Goal: Information Seeking & Learning: Check status

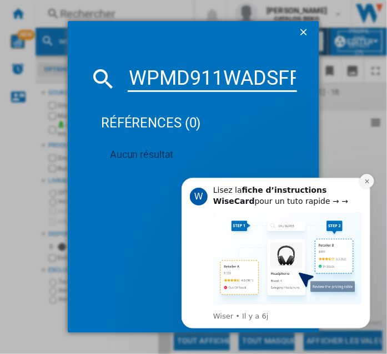
click at [365, 181] on icon "Dismiss notification" at bounding box center [366, 181] width 6 height 6
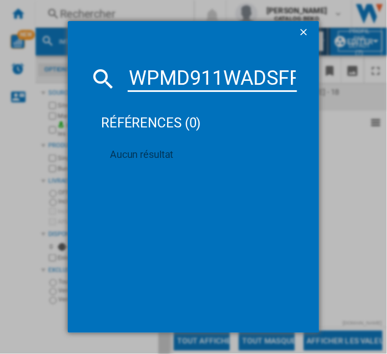
click at [170, 80] on input "WPMD911WADSFR" at bounding box center [212, 78] width 169 height 27
paste input "HIC3C34"
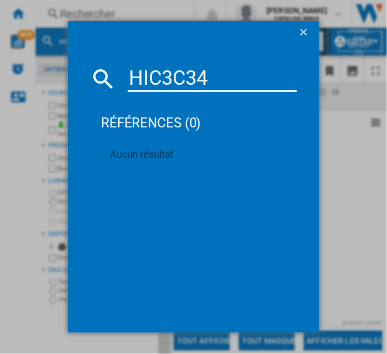
type input "HIC3C34"
click at [303, 29] on ng-md-icon "getI18NText('BUTTONS.CLOSE_DIALOG')" at bounding box center [304, 33] width 13 height 13
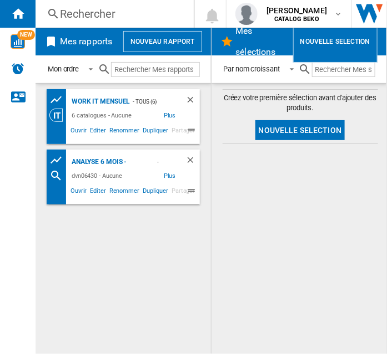
click at [65, 12] on div "Rechercher" at bounding box center [112, 14] width 105 height 16
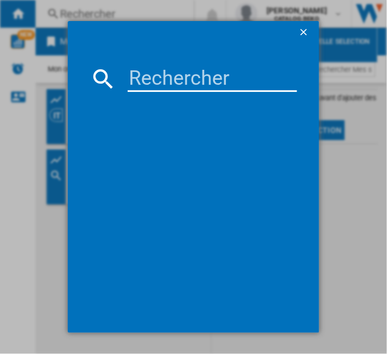
click at [158, 83] on input at bounding box center [212, 78] width 169 height 27
paste input "HIC3C34"
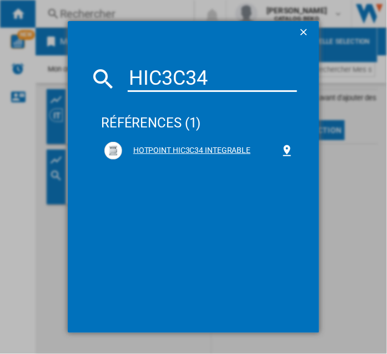
type input "HIC3C34"
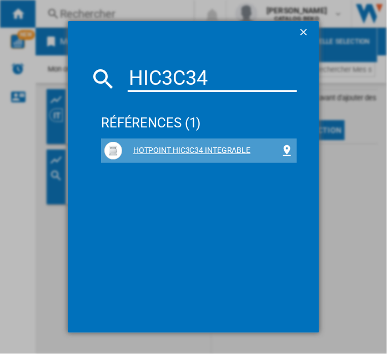
click at [191, 150] on div "HOTPOINT HIC3C34 INTEGRABLE" at bounding box center [201, 150] width 158 height 11
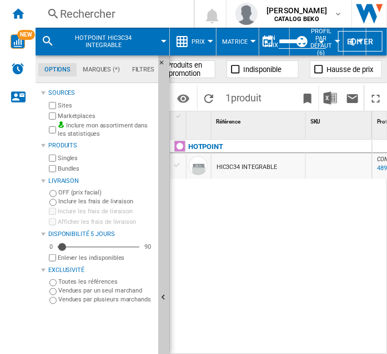
click at [209, 40] on div at bounding box center [210, 41] width 6 height 3
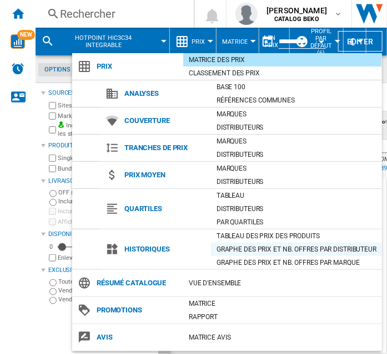
click at [253, 245] on div "Graphe des prix et nb. offres par distributeur" at bounding box center [296, 249] width 171 height 11
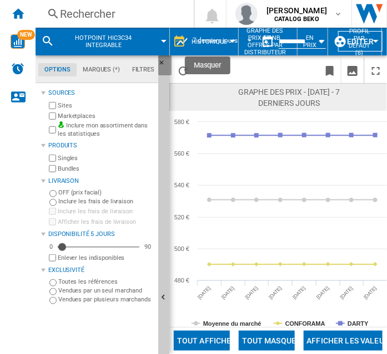
click at [159, 62] on ng-md-icon "Masquer" at bounding box center [164, 65] width 13 height 13
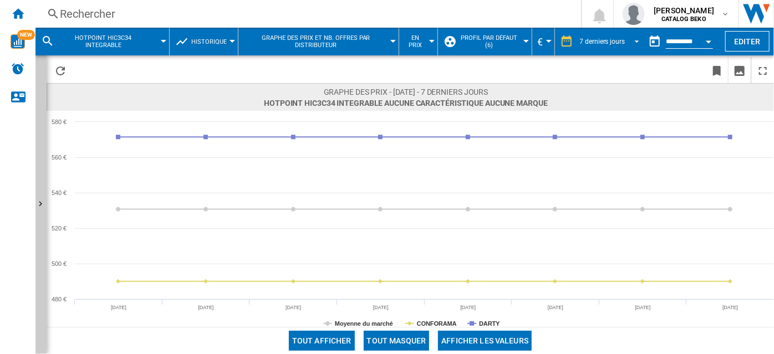
click at [386, 40] on span "REPORTS.WIZARD.STEPS.REPORT.STEPS.REPORT_OPTIONS.PERIOD: 7 derniers jours" at bounding box center [633, 40] width 13 height 10
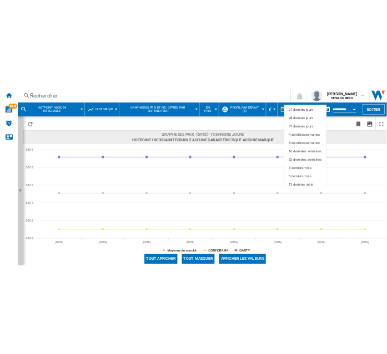
scroll to position [69, 0]
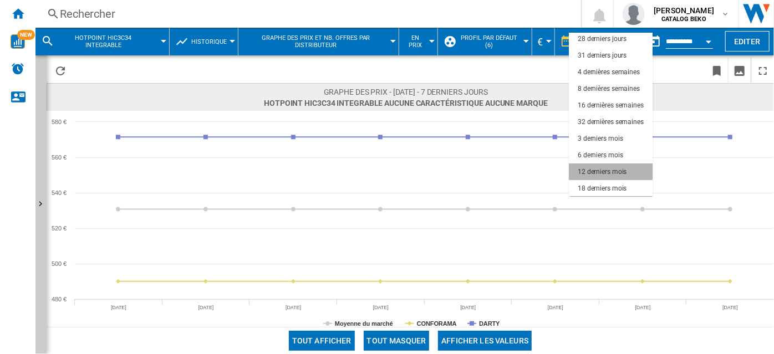
click at [386, 170] on div "12 derniers mois" at bounding box center [602, 171] width 49 height 9
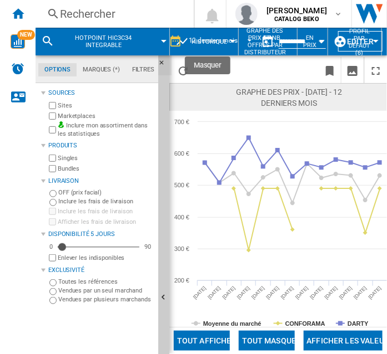
click at [159, 60] on ng-md-icon "Masquer" at bounding box center [164, 65] width 13 height 13
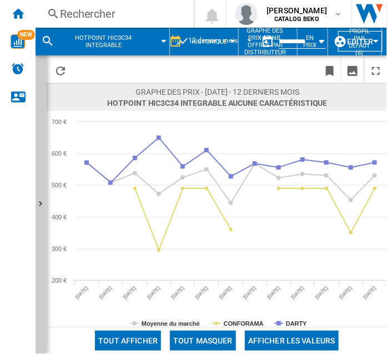
click at [134, 8] on div "Rechercher" at bounding box center [112, 14] width 105 height 16
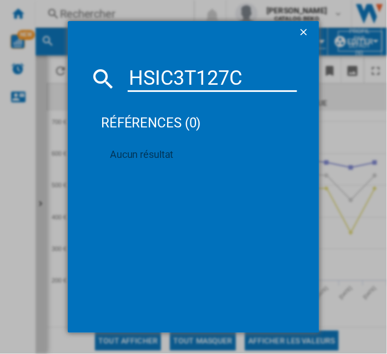
click at [150, 75] on input "HSIC3T127C" at bounding box center [212, 78] width 169 height 27
paste input "FC3T141WCSB"
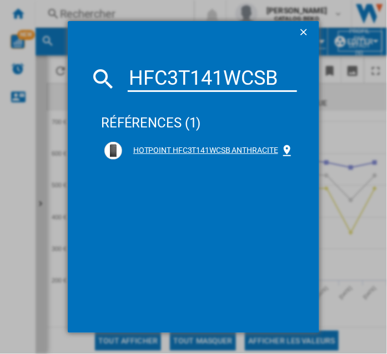
type input "HFC3T141WCSB"
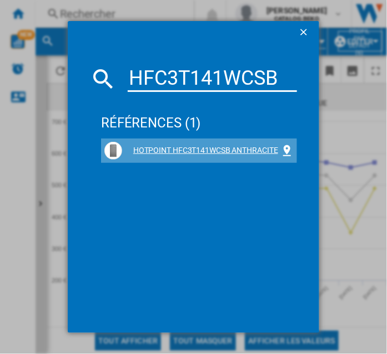
click at [151, 150] on div "HOTPOINT HFC3T141WCSB ANTHRACITE" at bounding box center [201, 150] width 158 height 11
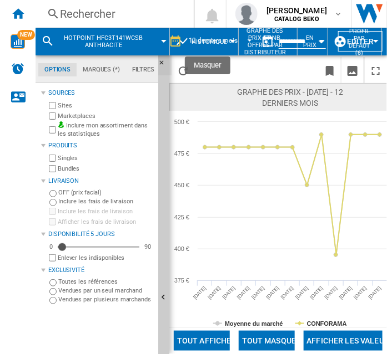
click at [159, 63] on ng-md-icon "Masquer" at bounding box center [164, 65] width 13 height 13
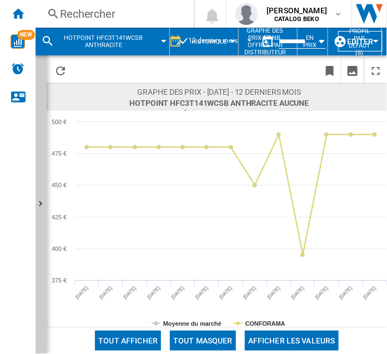
click at [89, 11] on div "Rechercher" at bounding box center [112, 14] width 105 height 16
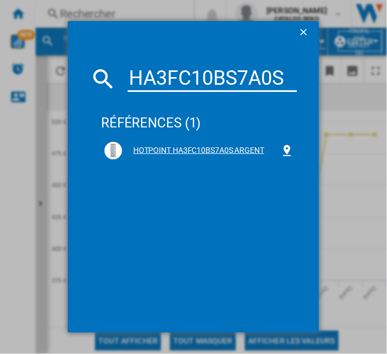
type input "HA3FC10BS7A0S"
click at [165, 148] on div "HOTPOINT HA3FC10BS7A0S ARGENT" at bounding box center [201, 150] width 158 height 11
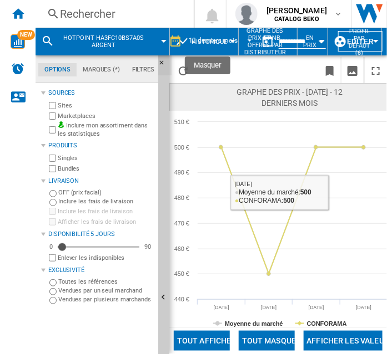
click at [161, 59] on button "Masquer" at bounding box center [164, 65] width 13 height 20
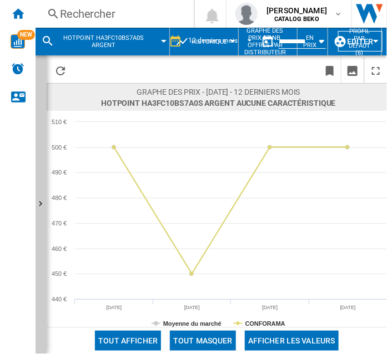
click at [88, 14] on div "Rechercher" at bounding box center [112, 14] width 105 height 16
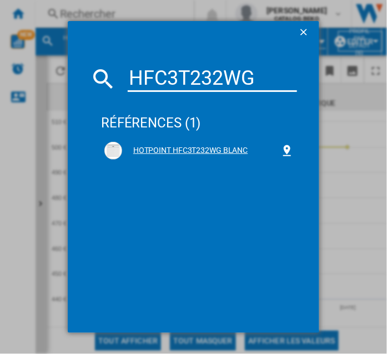
type input "HFC3T232WG"
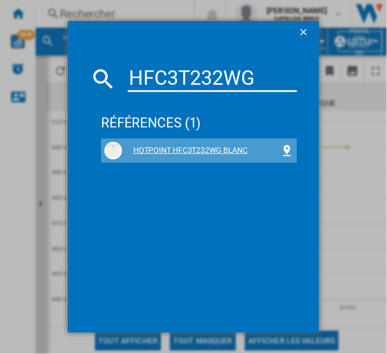
click at [192, 144] on div "HOTPOINT HFC3T232WG BLANC" at bounding box center [198, 151] width 189 height 18
click at [171, 149] on div "HOTPOINT HFC3T232WG BLANC" at bounding box center [201, 150] width 158 height 11
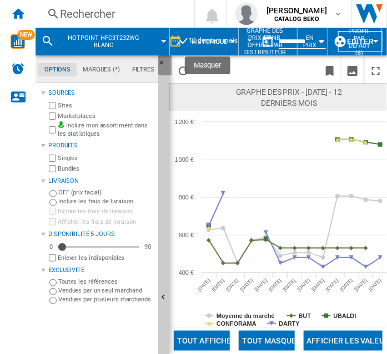
click at [159, 62] on ng-md-icon "Masquer" at bounding box center [164, 65] width 13 height 13
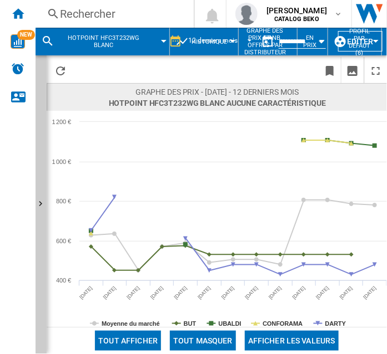
click at [77, 14] on div "Rechercher" at bounding box center [112, 14] width 105 height 16
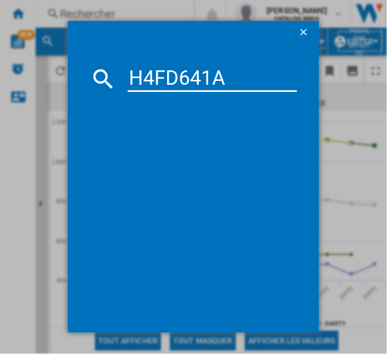
type input "H4FD641A"
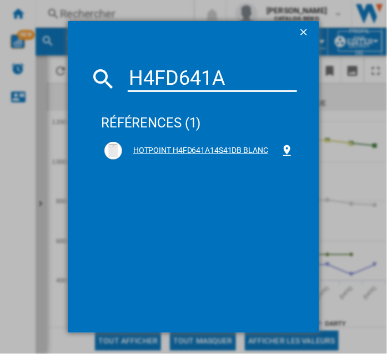
click at [165, 152] on div "HOTPOINT H4FD641A14S41DB BLANC" at bounding box center [201, 150] width 158 height 11
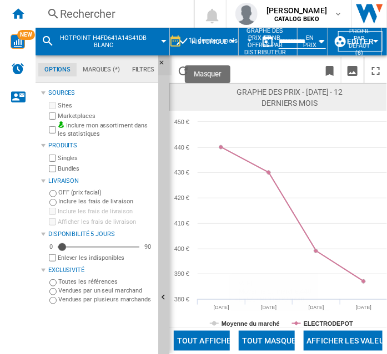
click at [162, 60] on ng-md-icon "Masquer" at bounding box center [164, 65] width 13 height 13
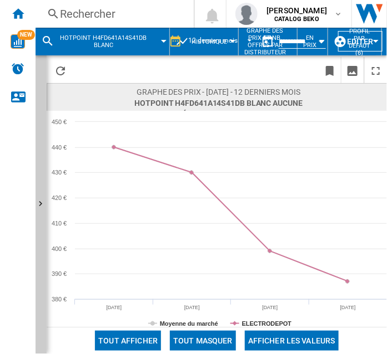
click at [85, 18] on div "Rechercher" at bounding box center [112, 14] width 105 height 16
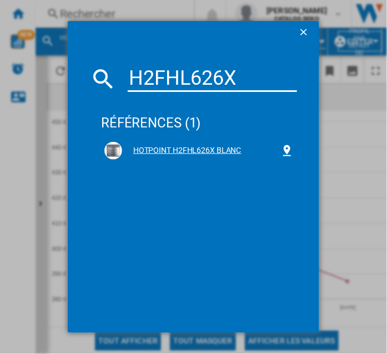
type input "H2FHL626X"
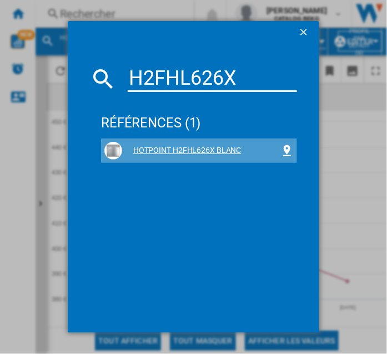
click at [197, 150] on div "HOTPOINT H2FHL626X BLANC" at bounding box center [201, 150] width 158 height 11
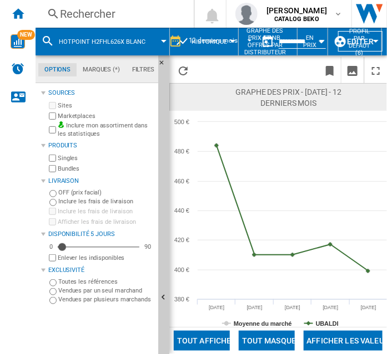
click at [76, 6] on div "Rechercher" at bounding box center [112, 14] width 105 height 16
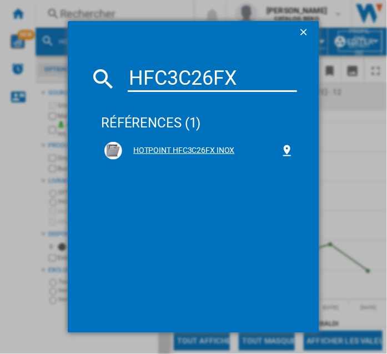
type input "HFC3C26FX"
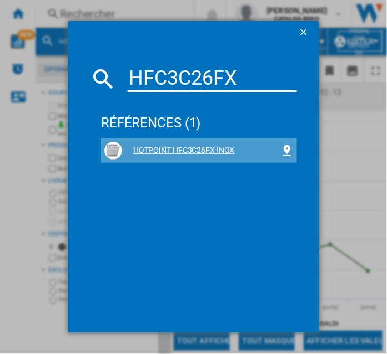
click at [169, 152] on div "HOTPOINT HFC3C26FX INOX" at bounding box center [201, 150] width 158 height 11
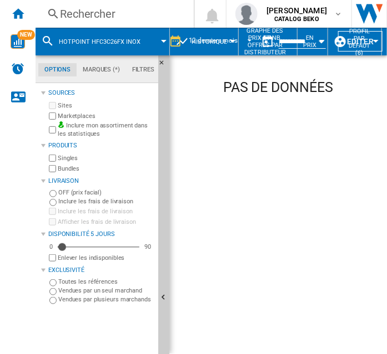
click at [61, 9] on div "Rechercher" at bounding box center [112, 14] width 105 height 16
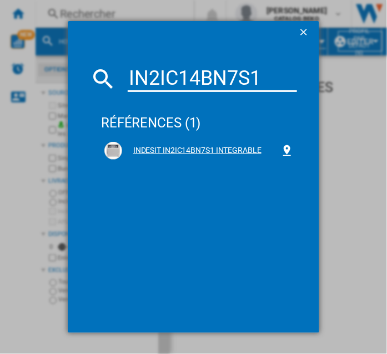
type input "IN2IC14BN7S1"
click at [155, 146] on div "INDESIT IN2IC14BN7S1 INTEGRABLE" at bounding box center [201, 150] width 158 height 11
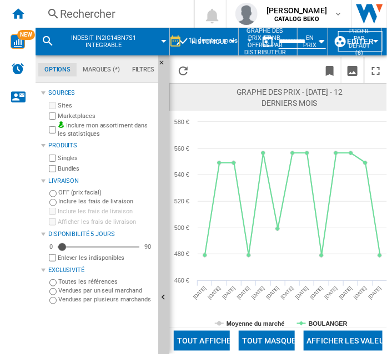
click at [96, 10] on div "Rechercher" at bounding box center [112, 14] width 105 height 16
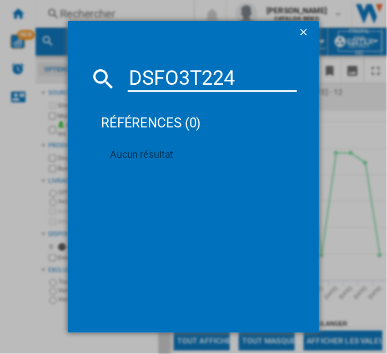
click at [162, 81] on input "DSFO3T224" at bounding box center [212, 78] width 169 height 27
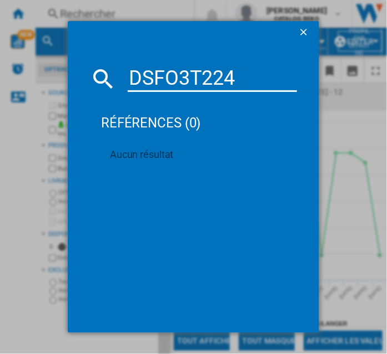
paste input "I3FL634OS"
type input "I3FL634OS"
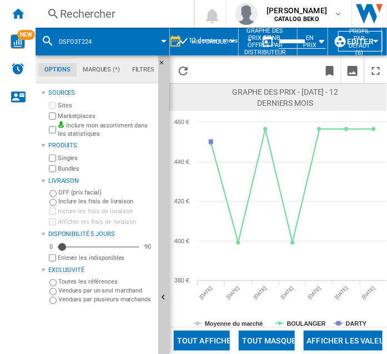
click at [84, 6] on div "Rechercher" at bounding box center [112, 14] width 105 height 16
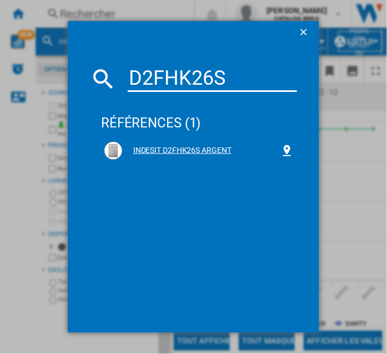
type input "D2FHK26S"
click at [164, 149] on div "INDESIT D2FHK26S ARGENT" at bounding box center [201, 150] width 158 height 11
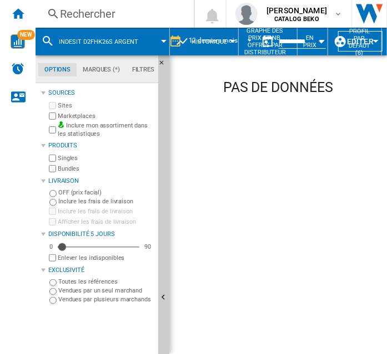
click at [79, 13] on div "Rechercher" at bounding box center [112, 14] width 105 height 16
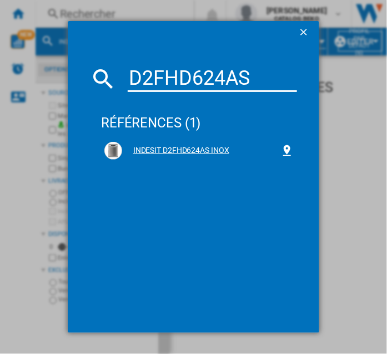
type input "D2FHD624AS"
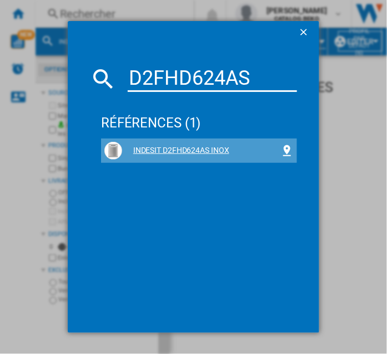
click at [185, 148] on div "INDESIT D2FHD624AS INOX" at bounding box center [201, 150] width 158 height 11
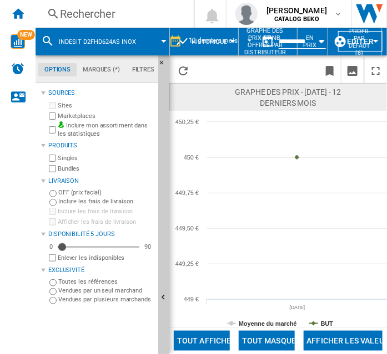
click at [63, 14] on div "Rechercher" at bounding box center [112, 14] width 105 height 16
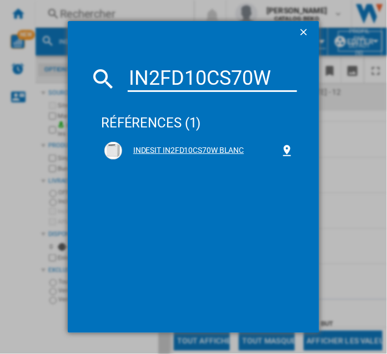
type input "IN2FD10CS70W"
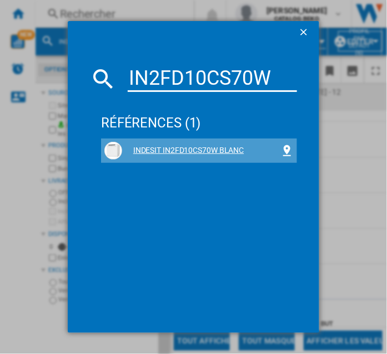
click at [181, 150] on div "INDESIT IN2FD10CS70W BLANC" at bounding box center [201, 150] width 158 height 11
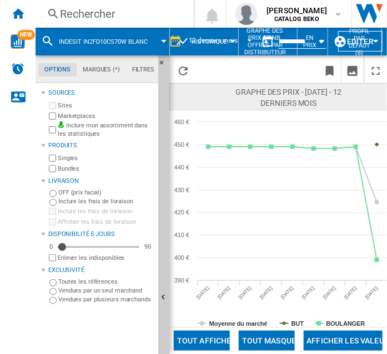
click at [67, 8] on div "Rechercher" at bounding box center [112, 14] width 105 height 16
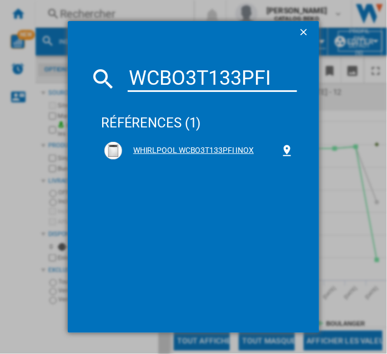
type input "WCBO3T133PFI"
click at [190, 152] on div "WHIRLPOOL WCBO3T133PFI INOX" at bounding box center [201, 150] width 158 height 11
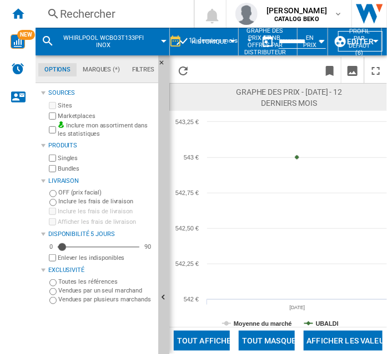
click at [79, 13] on div "Rechercher" at bounding box center [112, 14] width 105 height 16
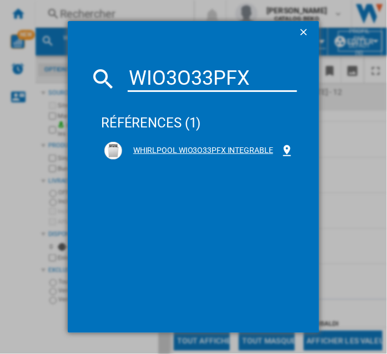
type input "WIO3O33PFX"
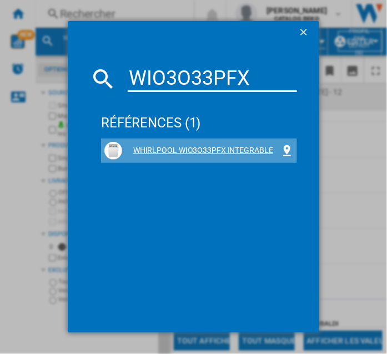
click at [189, 149] on div "WHIRLPOOL WIO3O33PFX INTEGRABLE" at bounding box center [201, 150] width 158 height 11
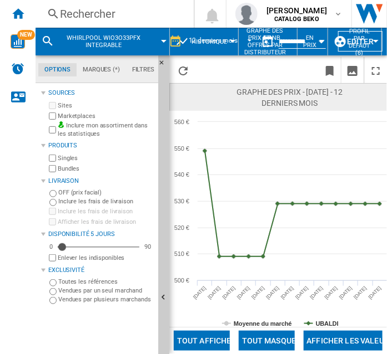
click at [80, 18] on div "Rechercher" at bounding box center [112, 14] width 105 height 16
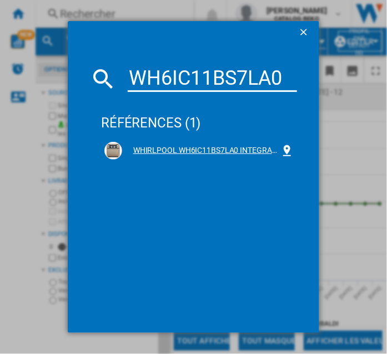
type input "WH6IC11BS7LA0"
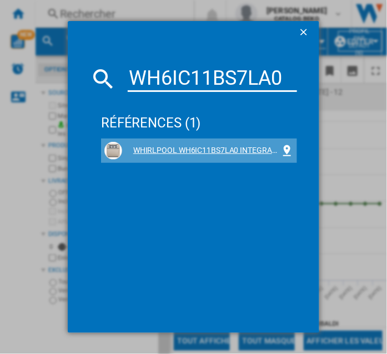
click at [231, 149] on div "WHIRLPOOL WH6IC11BS7LA0 INTEGRABLE" at bounding box center [201, 150] width 158 height 11
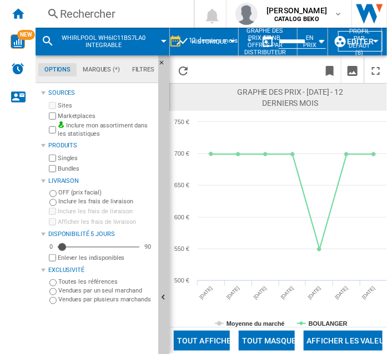
click at [69, 17] on div "Rechercher" at bounding box center [112, 14] width 105 height 16
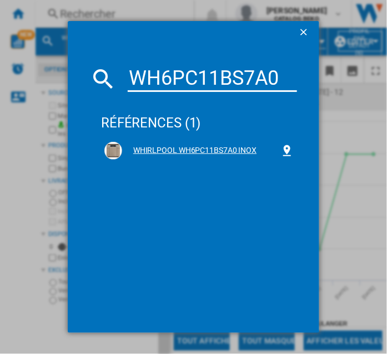
type input "WH6PC11BS7A0"
click at [194, 148] on div "WHIRLPOOL WH6PC11BS7A0 INOX" at bounding box center [201, 150] width 158 height 11
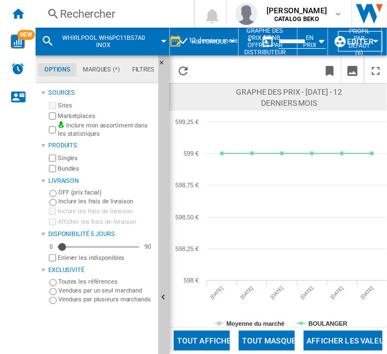
click at [105, 9] on div "Rechercher" at bounding box center [112, 14] width 105 height 16
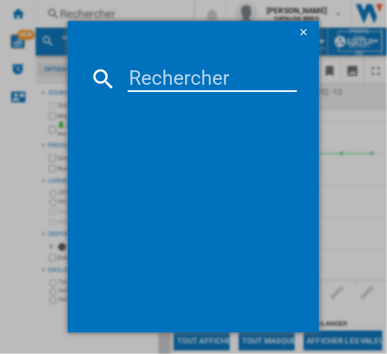
type input "WH6IC11BS7LSA0"
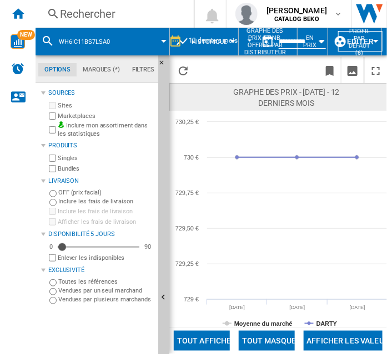
click at [89, 17] on div "Rechercher" at bounding box center [112, 14] width 105 height 16
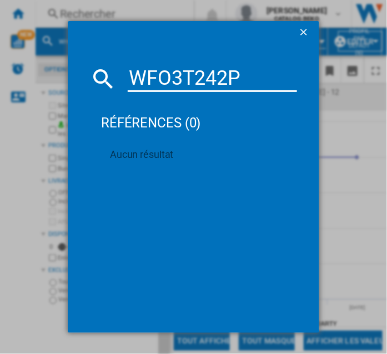
click at [156, 78] on input "WFO3T242P" at bounding box center [212, 78] width 169 height 27
paste input "SFO3T223"
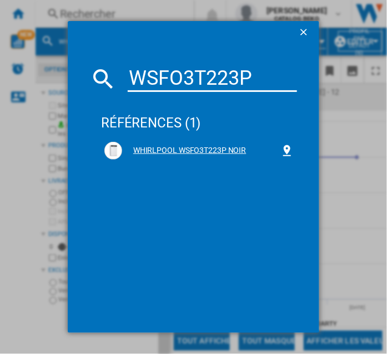
type input "WSFO3T223P"
click at [179, 152] on div "WHIRLPOOL WSFO3T223P NOIR" at bounding box center [201, 150] width 158 height 11
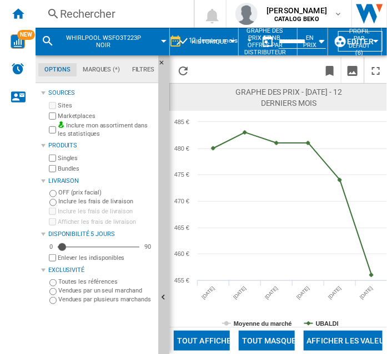
click at [69, 19] on div "Rechercher" at bounding box center [112, 14] width 105 height 16
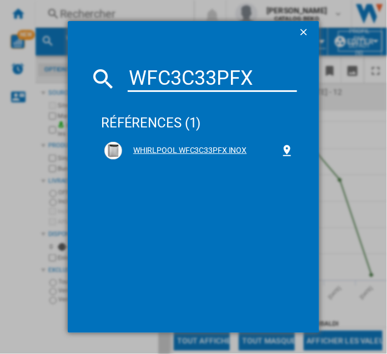
type input "WFC3C33PFX"
click at [177, 150] on div "WHIRLPOOL WFC3C33PFX INOX" at bounding box center [201, 150] width 158 height 11
